Goal: Communication & Community: Answer question/provide support

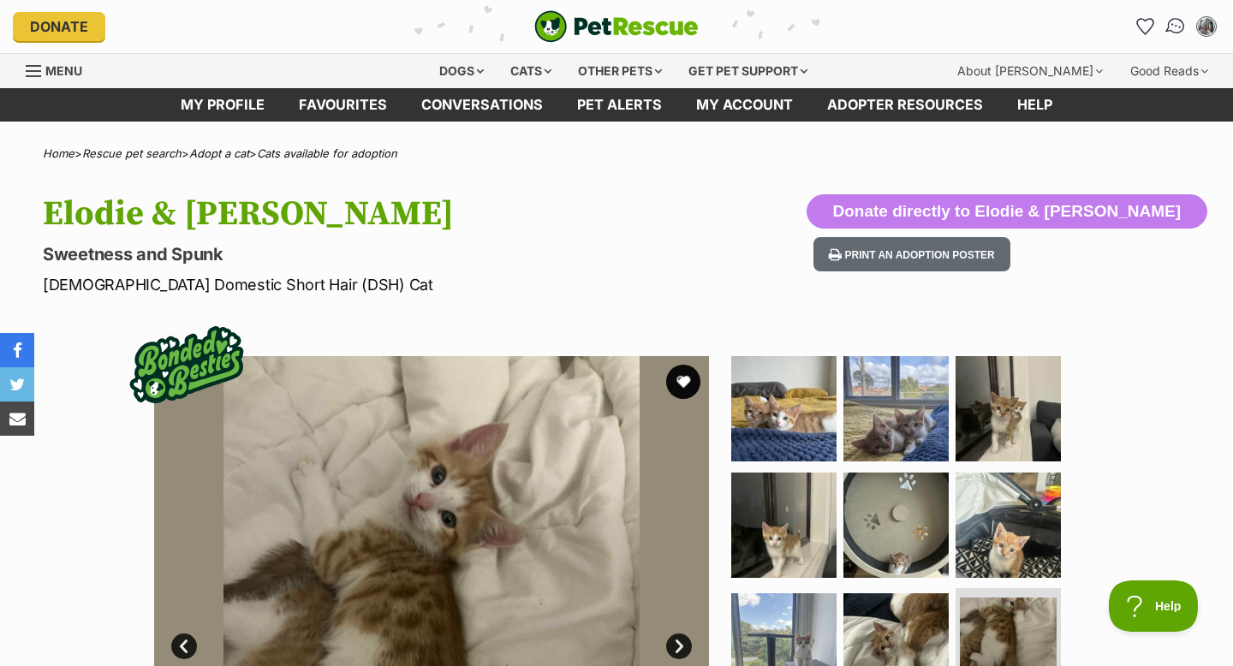
click at [1170, 33] on img "Conversations" at bounding box center [1175, 26] width 23 height 22
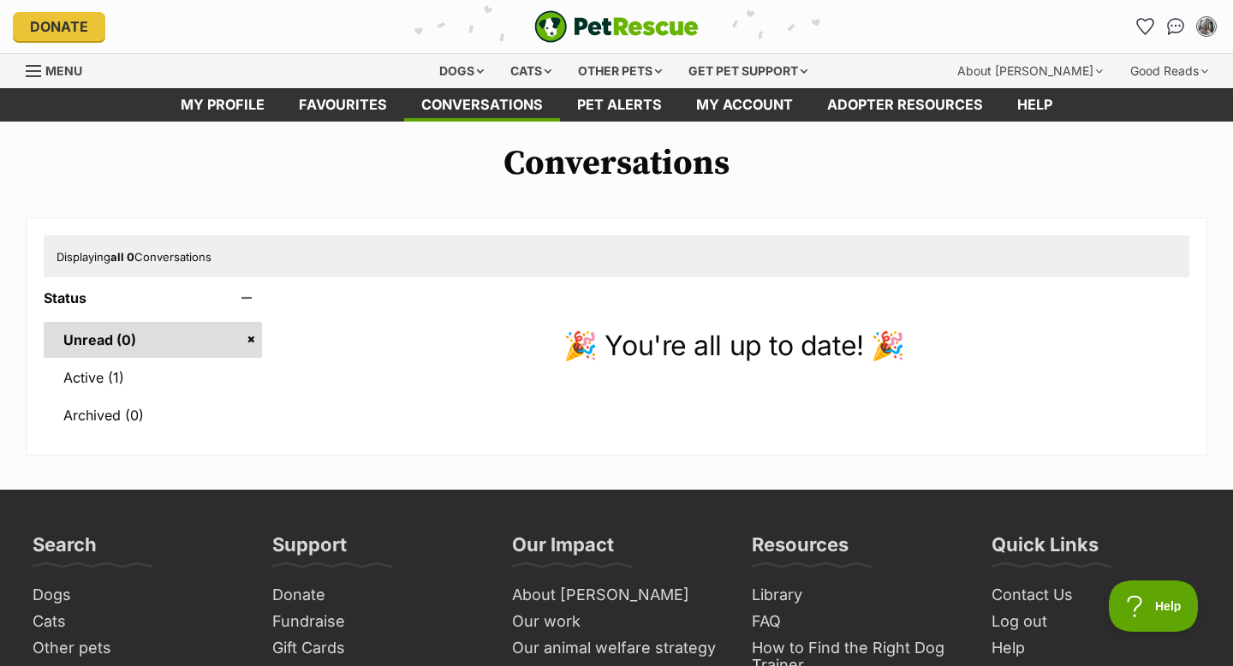
click at [150, 404] on ul "Unread (0) Active (1) Archived (0)" at bounding box center [153, 370] width 218 height 128
click at [148, 396] on link "Active (1)" at bounding box center [153, 378] width 218 height 36
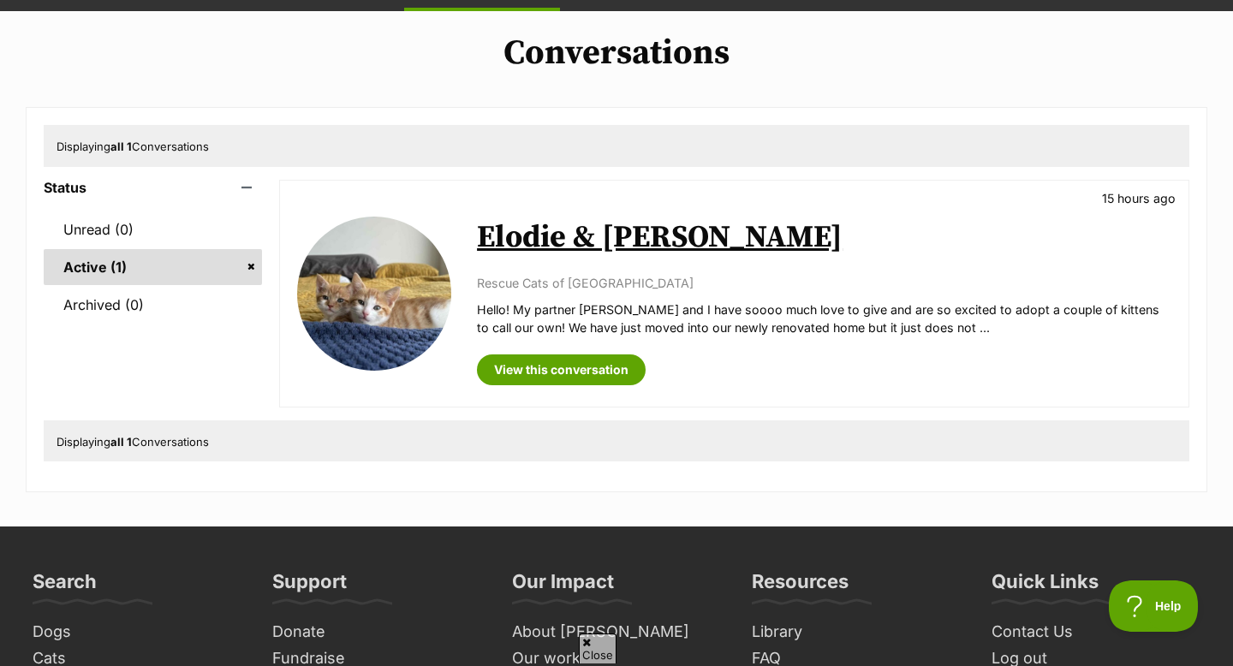
scroll to position [111, 0]
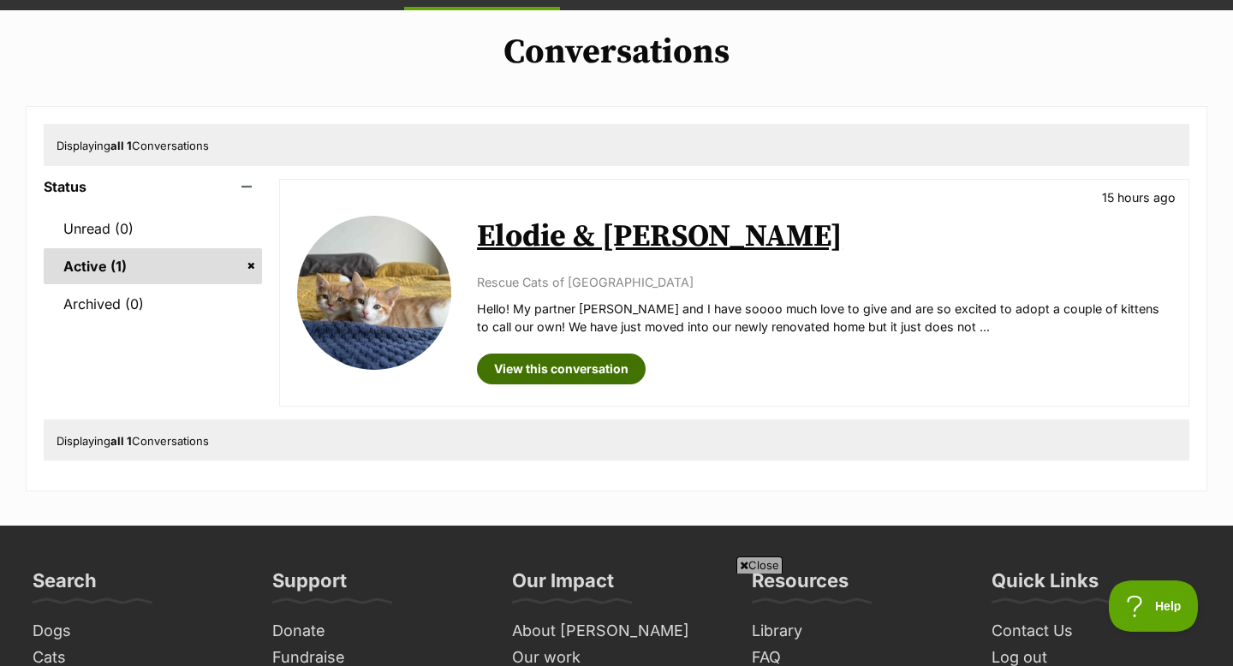
click at [578, 384] on link "View this conversation" at bounding box center [561, 369] width 169 height 31
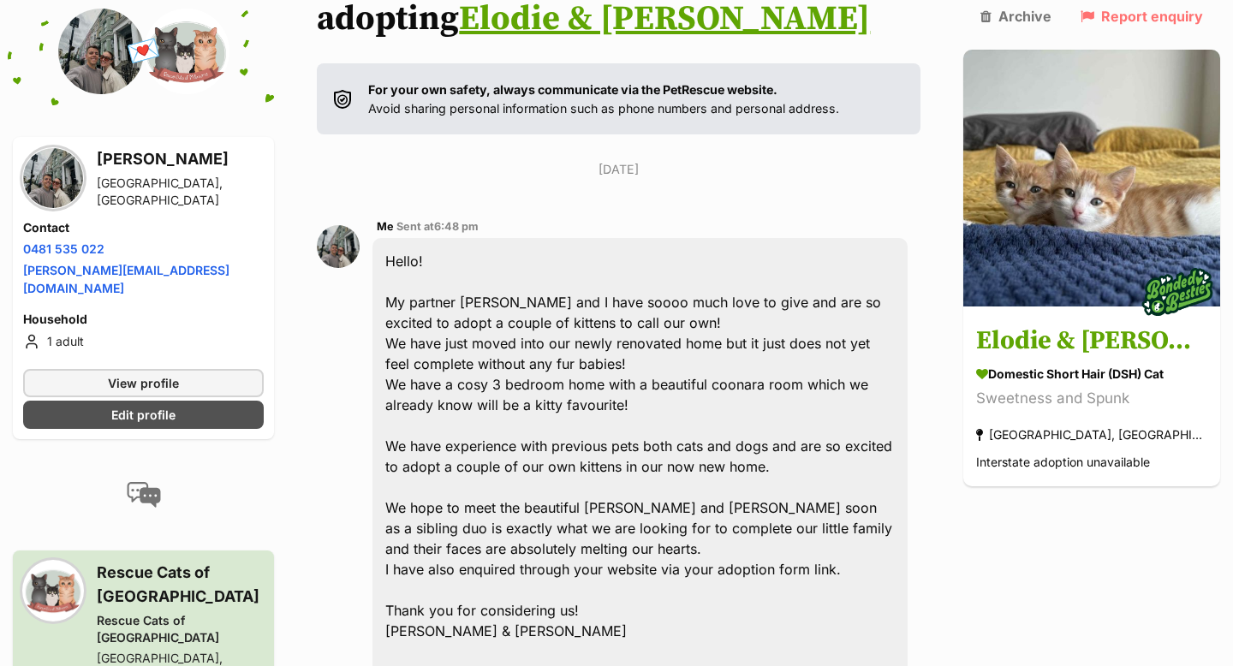
scroll to position [262, 0]
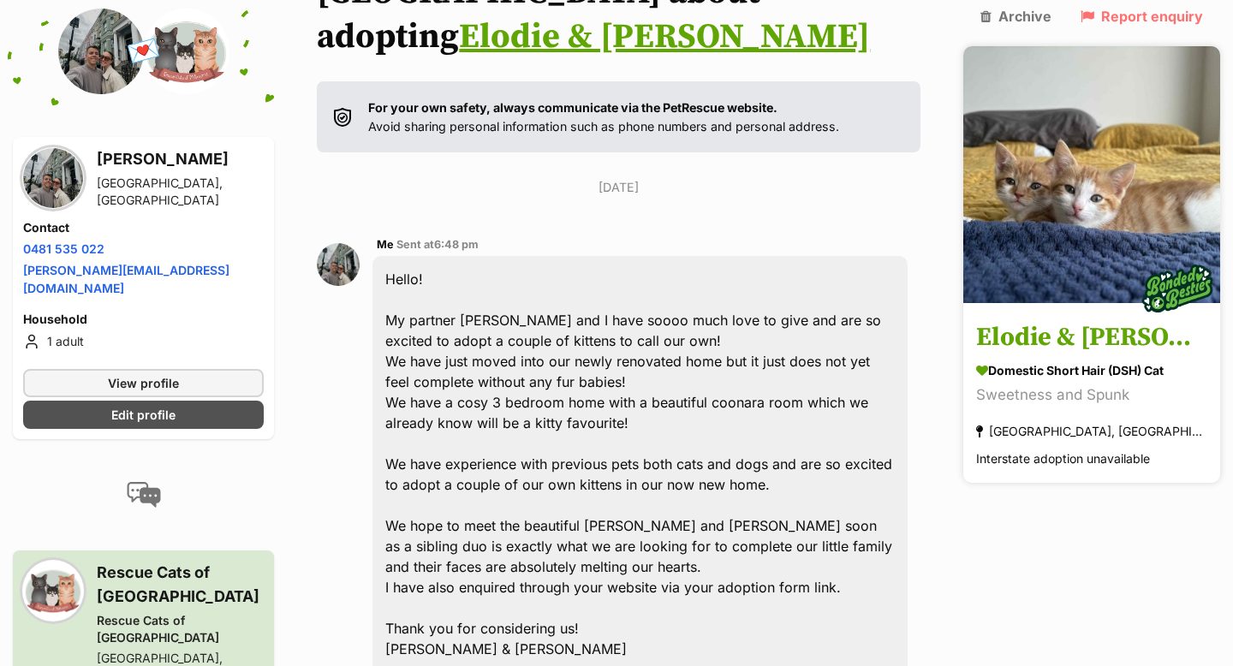
click at [1142, 247] on img at bounding box center [1177, 290] width 86 height 86
click at [1099, 319] on h3 "Elodie & [PERSON_NAME]" at bounding box center [1091, 338] width 231 height 39
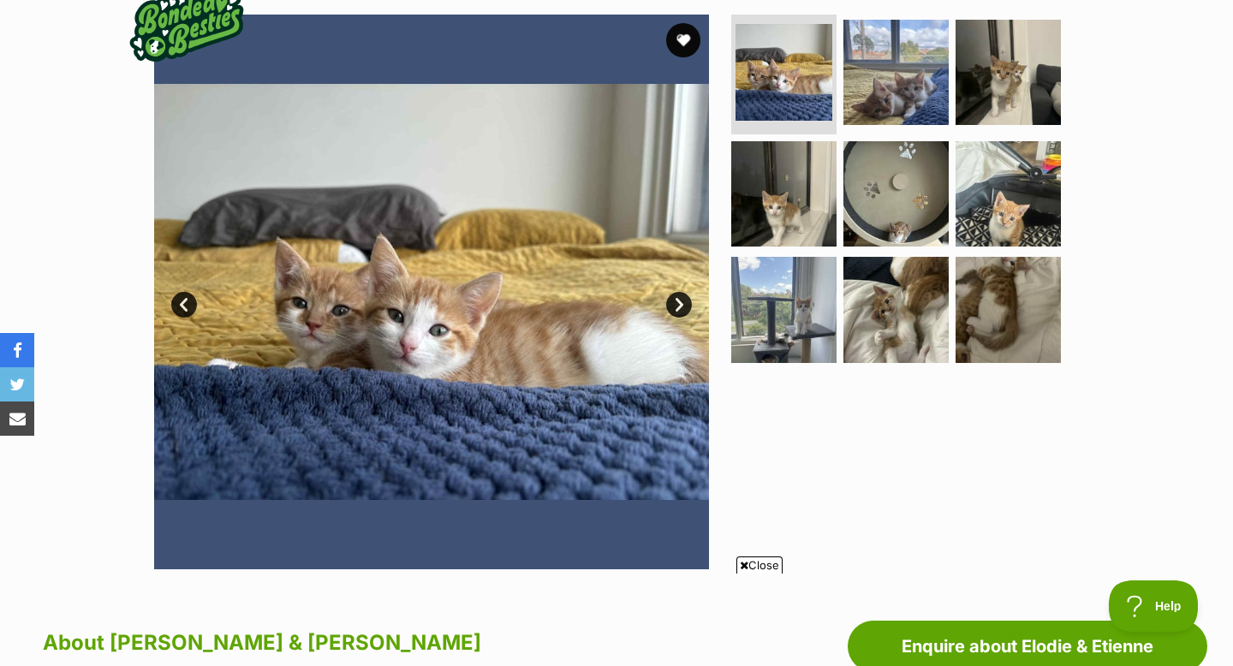
click at [681, 312] on link "Next" at bounding box center [679, 305] width 26 height 26
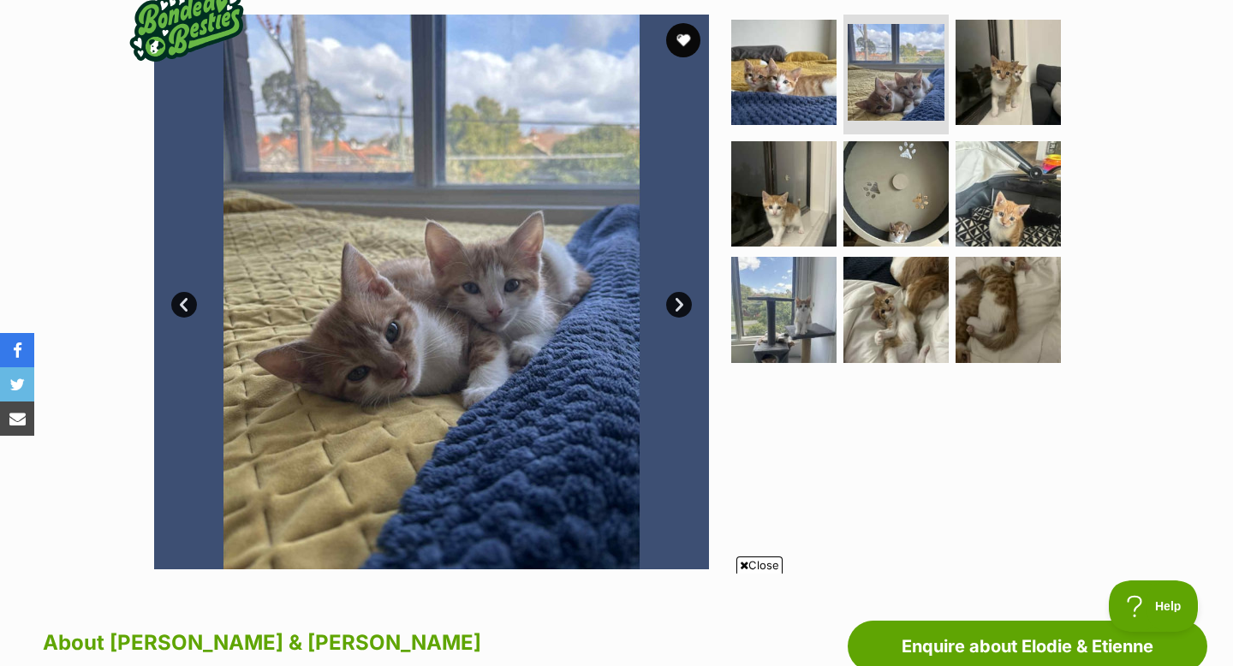
click at [681, 312] on link "Next" at bounding box center [679, 305] width 26 height 26
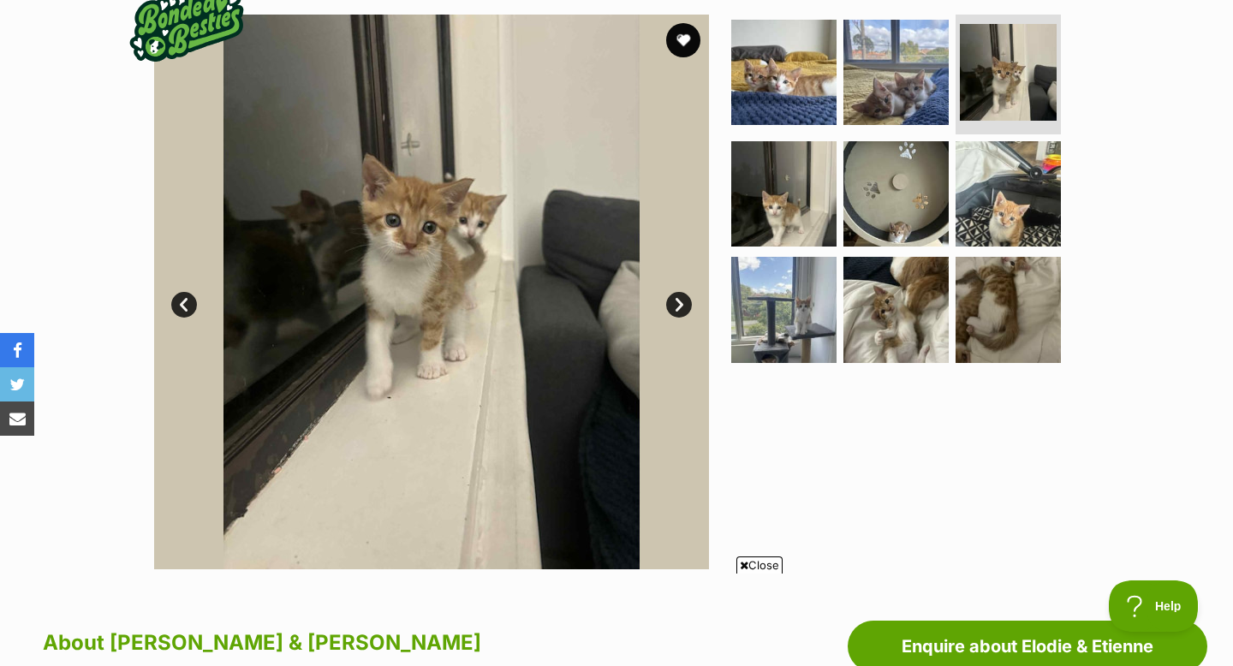
click at [681, 312] on link "Next" at bounding box center [679, 305] width 26 height 26
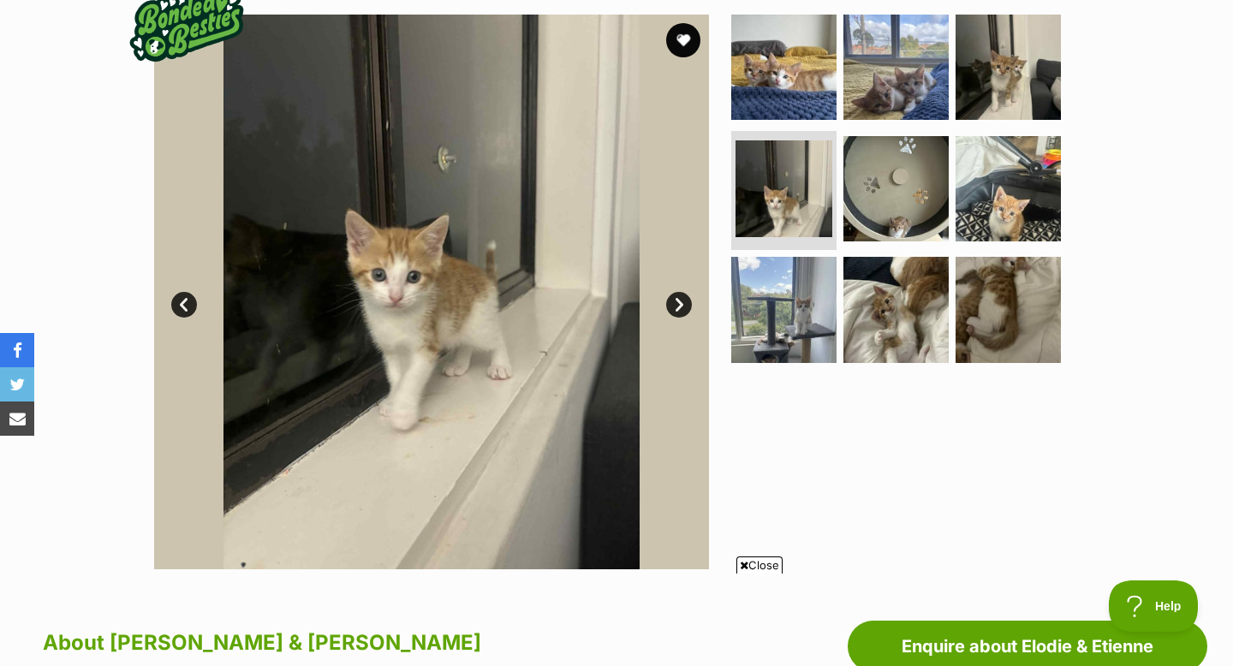
click at [681, 312] on link "Next" at bounding box center [679, 305] width 26 height 26
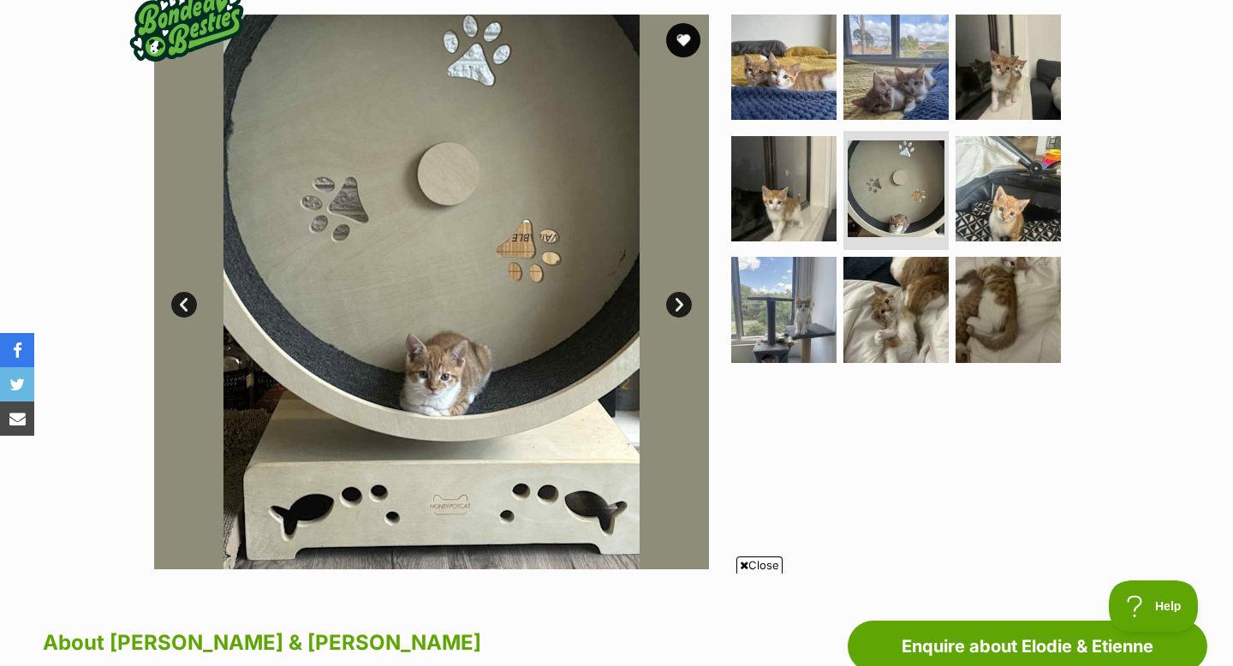
click at [681, 312] on link "Next" at bounding box center [679, 305] width 26 height 26
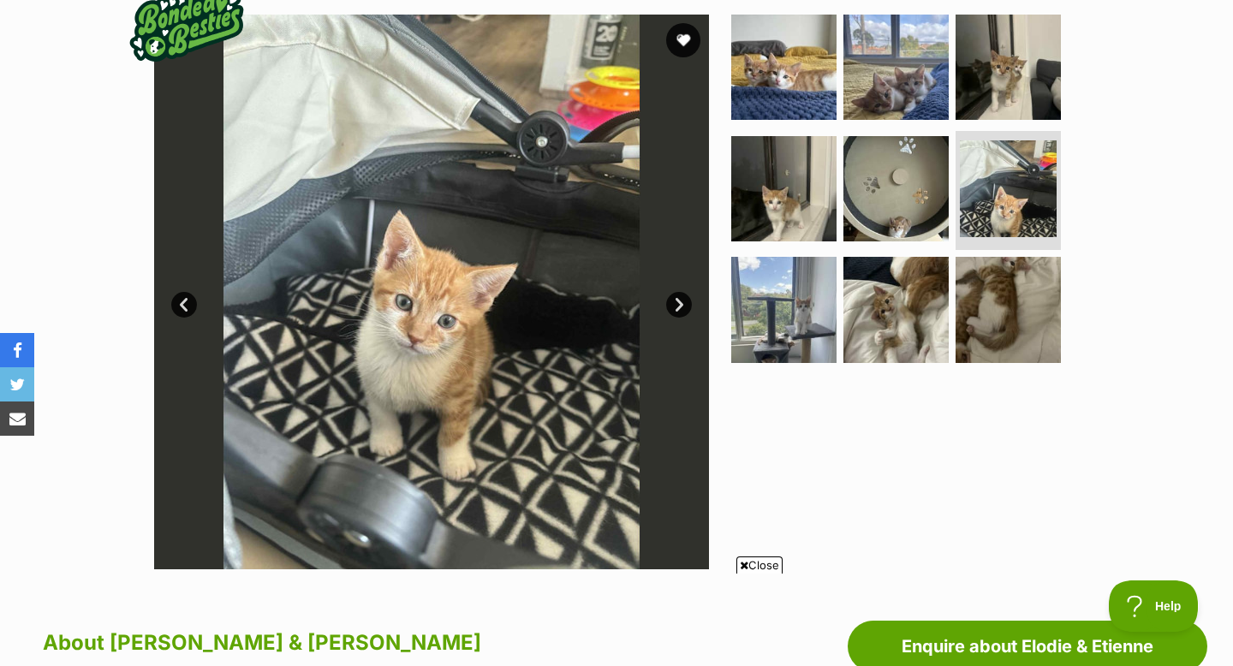
click at [676, 312] on link "Next" at bounding box center [679, 305] width 26 height 26
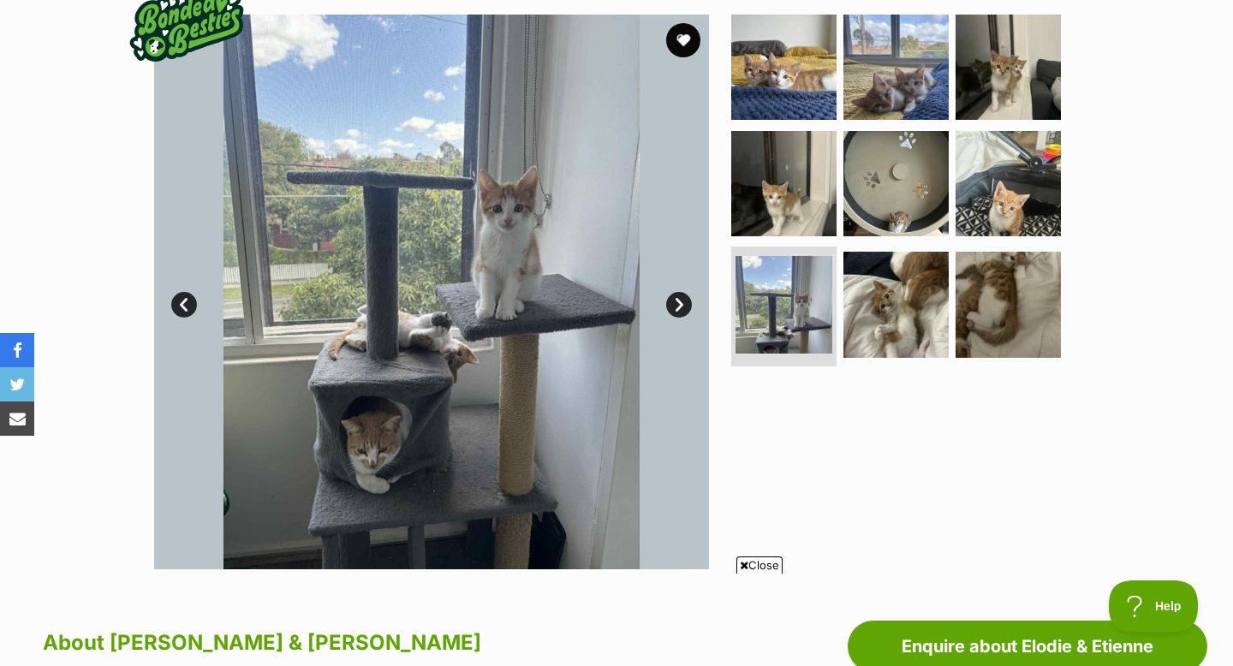
click at [676, 312] on link "Next" at bounding box center [679, 305] width 26 height 26
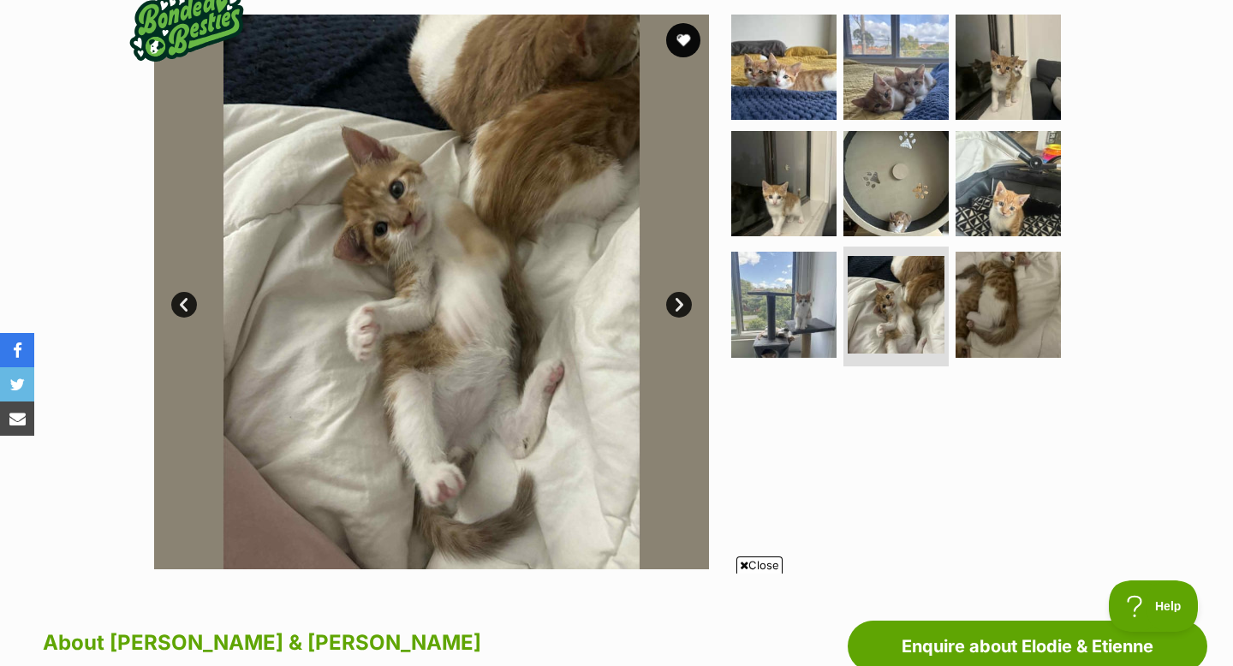
click at [676, 312] on link "Next" at bounding box center [679, 305] width 26 height 26
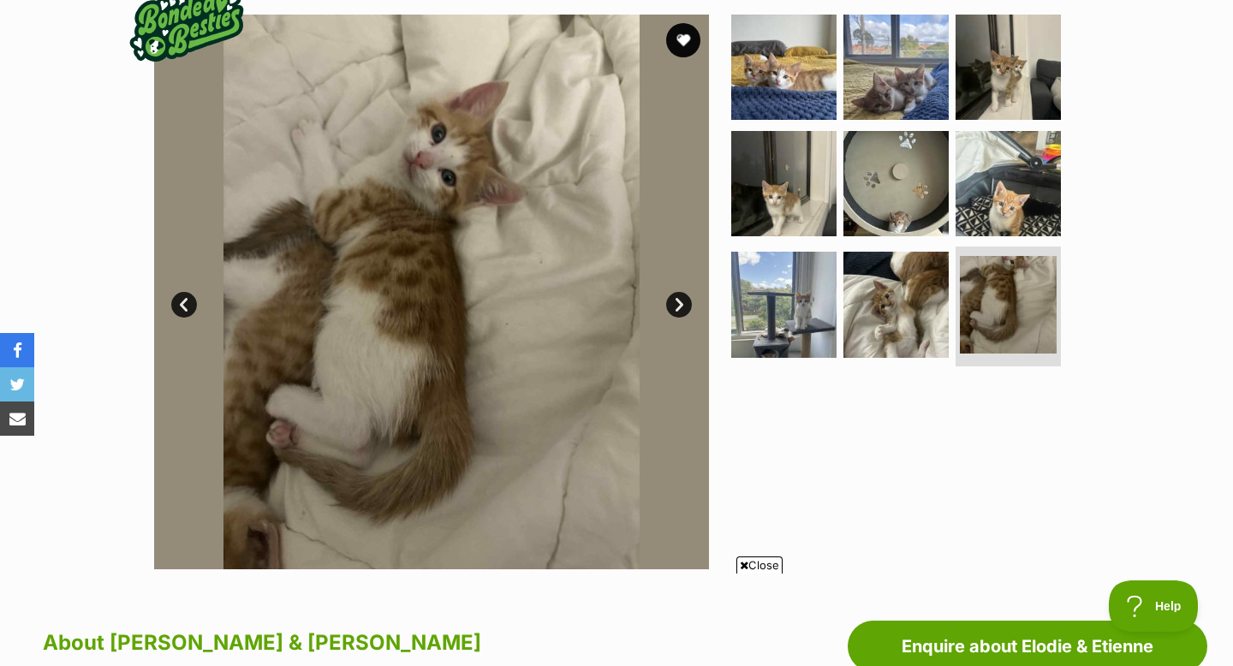
click at [1166, 249] on div "Available 9 of 9 images 9 of 9 images 9 of 9 images 9 of 9 images 9 of 9 images…" at bounding box center [616, 279] width 1233 height 580
